Goal: Task Accomplishment & Management: Complete application form

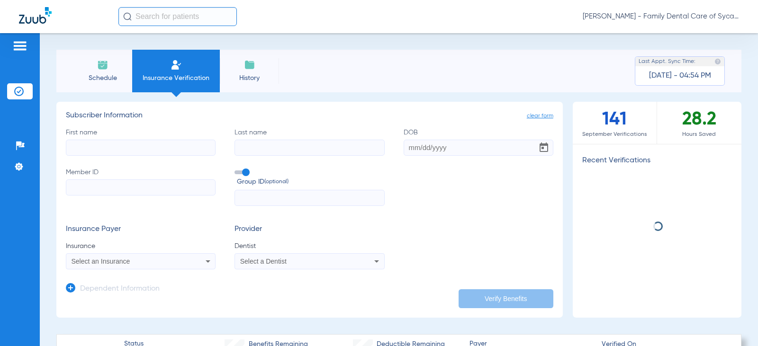
click at [102, 143] on input "First name" at bounding box center [141, 148] width 150 height 16
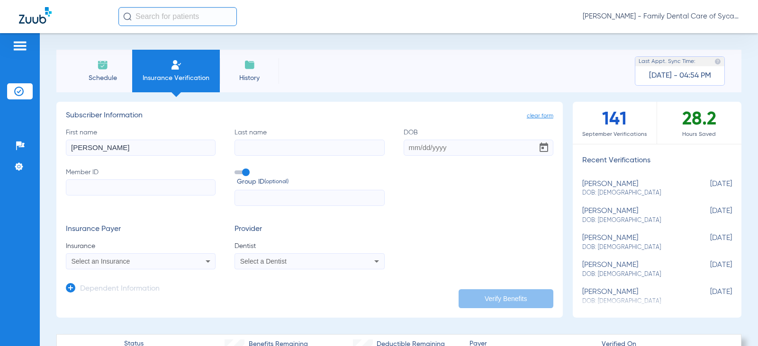
type input "[PERSON_NAME]"
type input "Lepitre"
click at [406, 151] on input "DOB" at bounding box center [479, 148] width 150 height 16
type input "[DATE]"
click at [129, 187] on input "Member ID" at bounding box center [141, 188] width 150 height 16
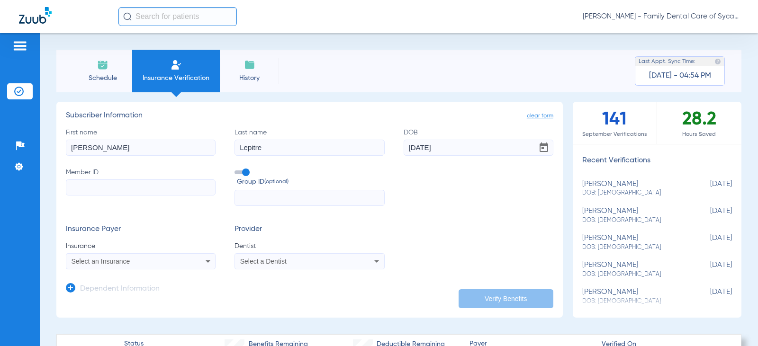
drag, startPoint x: 129, startPoint y: 187, endPoint x: 101, endPoint y: 184, distance: 28.1
click at [101, 184] on input "Member ID" at bounding box center [141, 188] width 150 height 16
type input "4211730"
click at [281, 199] on input "text" at bounding box center [310, 198] width 150 height 16
click at [167, 261] on div "Select an Insurance" at bounding box center [127, 261] width 111 height 7
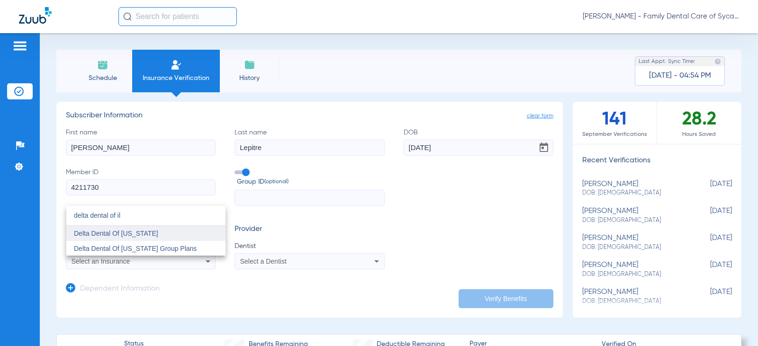
type input "delta dental of il"
click at [117, 239] on mat-option "Delta Dental Of [US_STATE]" at bounding box center [145, 233] width 159 height 15
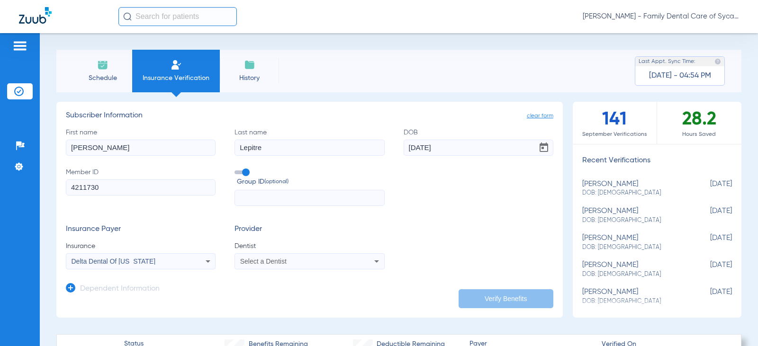
click at [257, 261] on span "Select a Dentist" at bounding box center [263, 262] width 46 height 8
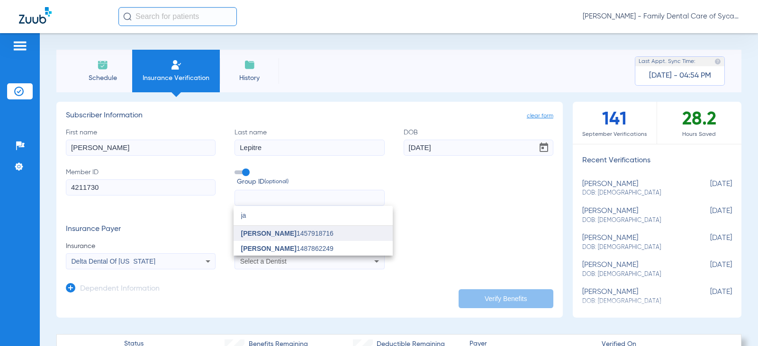
type input "ja"
click at [257, 232] on span "[PERSON_NAME]" at bounding box center [268, 234] width 55 height 8
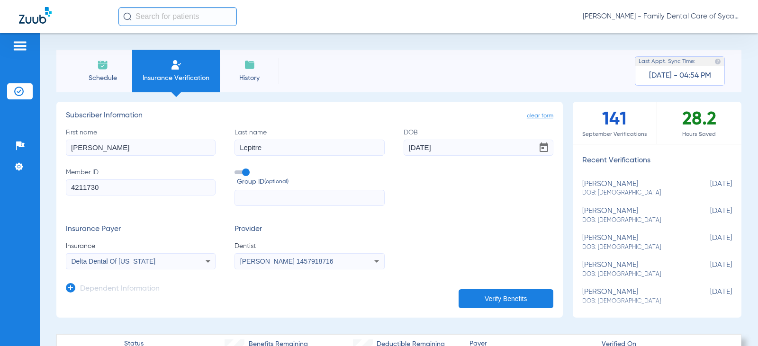
click at [490, 301] on button "Verify Benefits" at bounding box center [506, 299] width 95 height 19
click at [495, 295] on button "Verify Benefits" at bounding box center [506, 299] width 95 height 19
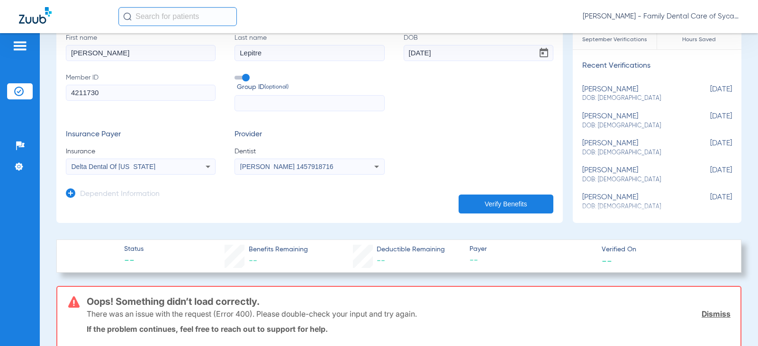
scroll to position [142, 0]
